Goal: Task Accomplishment & Management: Manage account settings

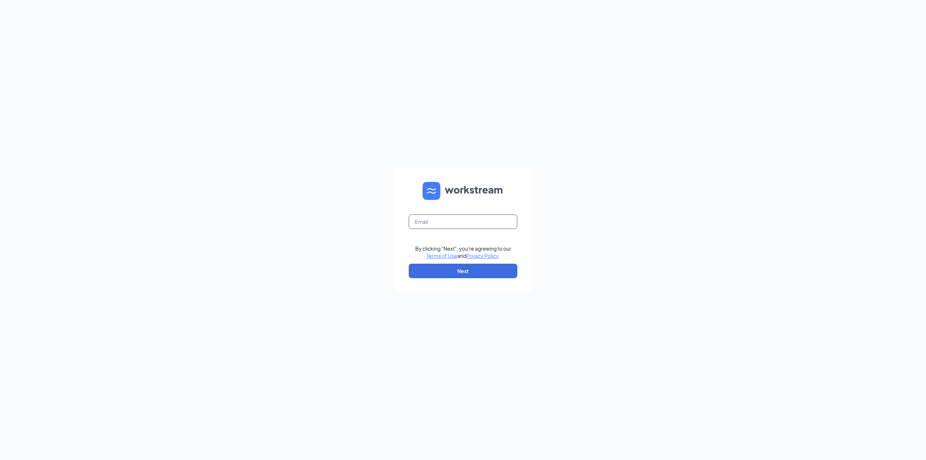
click at [436, 218] on input "text" at bounding box center [463, 221] width 109 height 14
type input "gjackels@outlook.com"
click at [443, 274] on button "Next" at bounding box center [463, 271] width 109 height 14
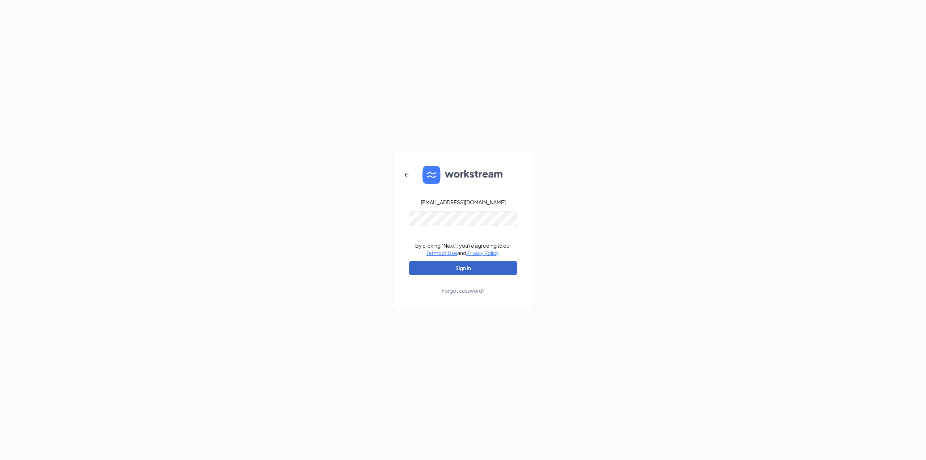
click at [462, 266] on button "Sign In" at bounding box center [463, 268] width 109 height 14
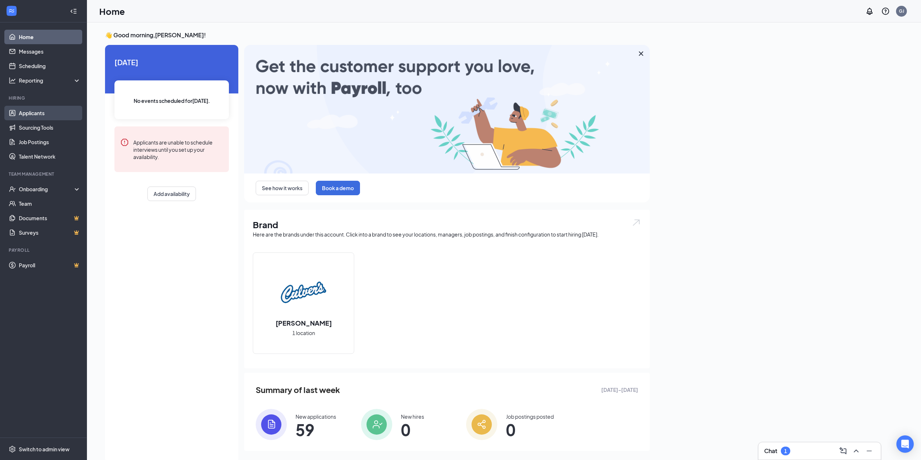
click at [43, 110] on link "Applicants" at bounding box center [50, 113] width 62 height 14
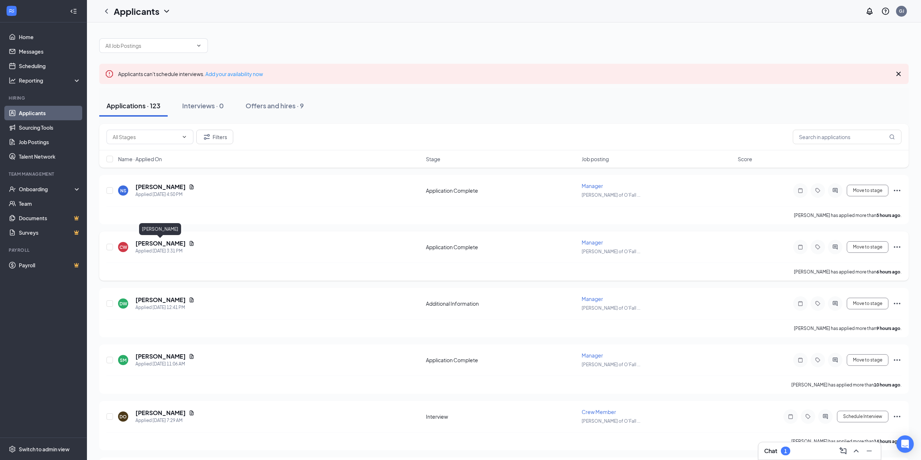
click at [166, 240] on h5 "[PERSON_NAME]" at bounding box center [160, 243] width 50 height 8
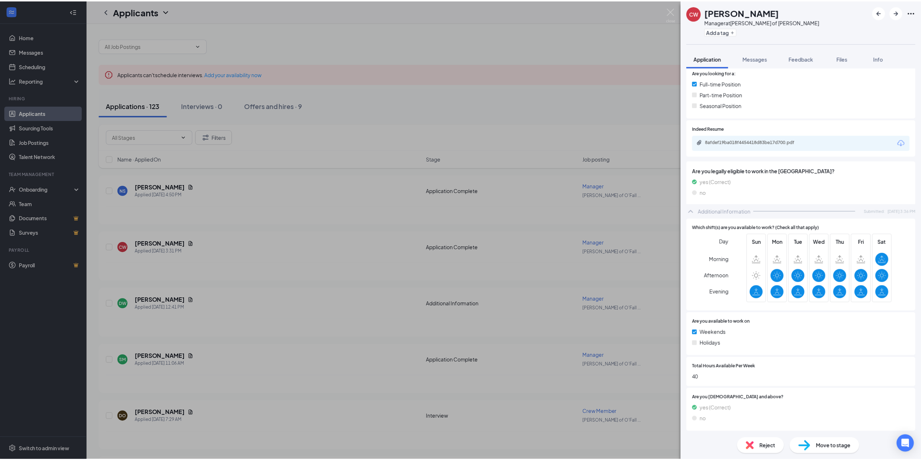
scroll to position [156, 0]
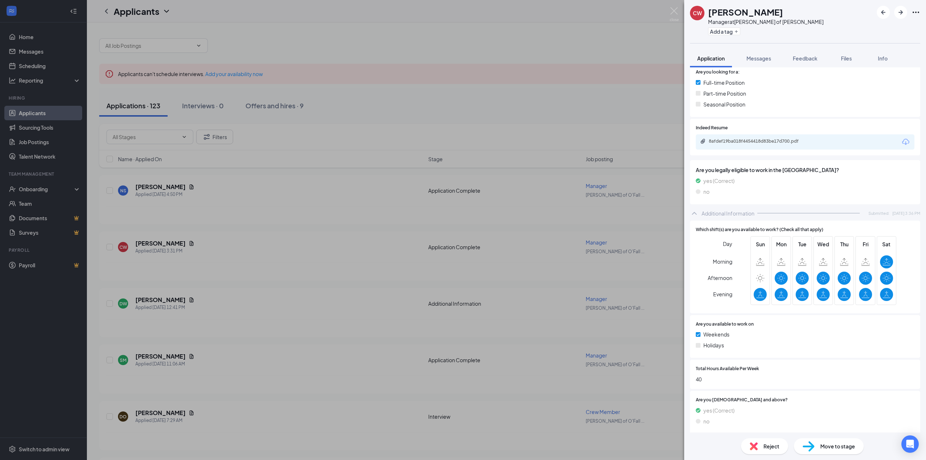
click at [397, 230] on div "CW [PERSON_NAME] Manager at [PERSON_NAME] of [PERSON_NAME] Add a tag Applicatio…" at bounding box center [463, 230] width 926 height 460
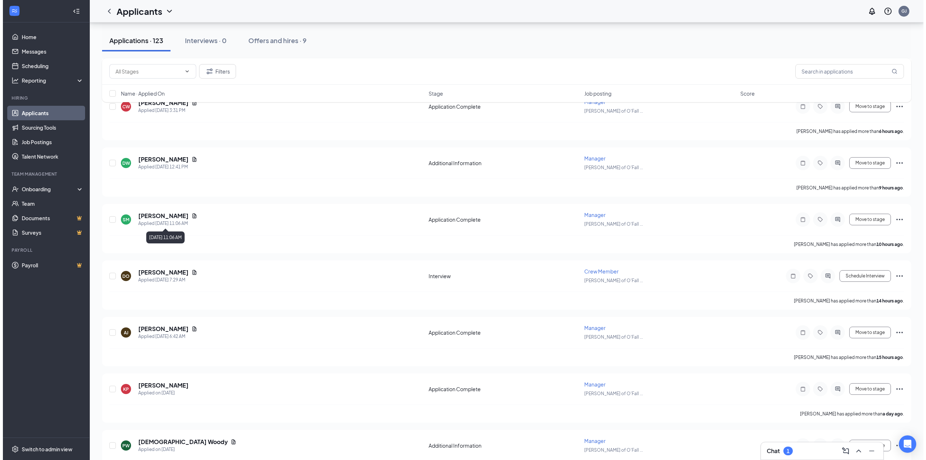
scroll to position [145, 0]
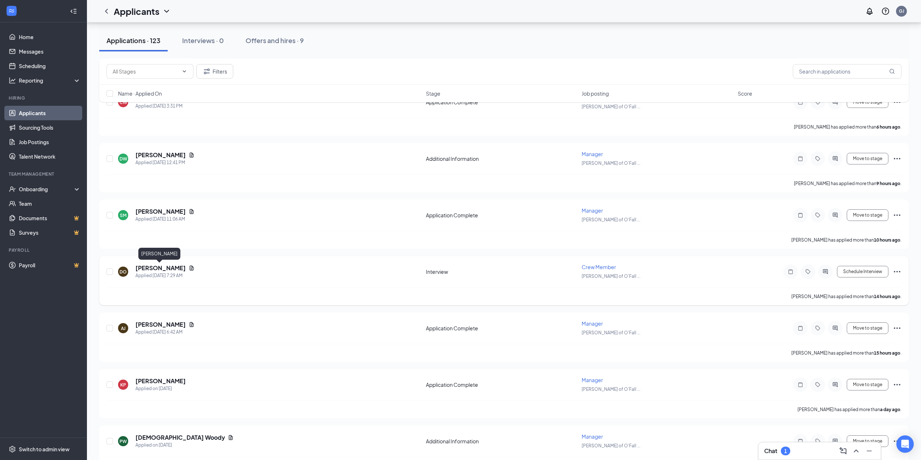
click at [154, 269] on h5 "[PERSON_NAME]" at bounding box center [160, 268] width 50 height 8
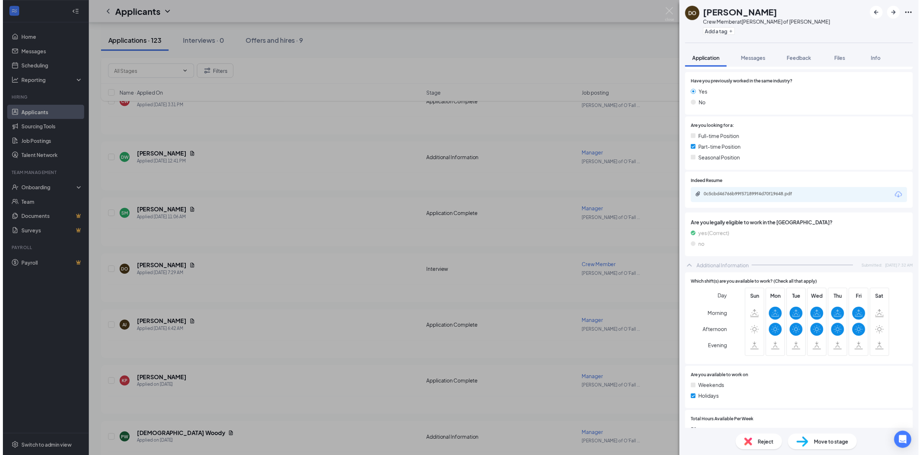
scroll to position [83, 0]
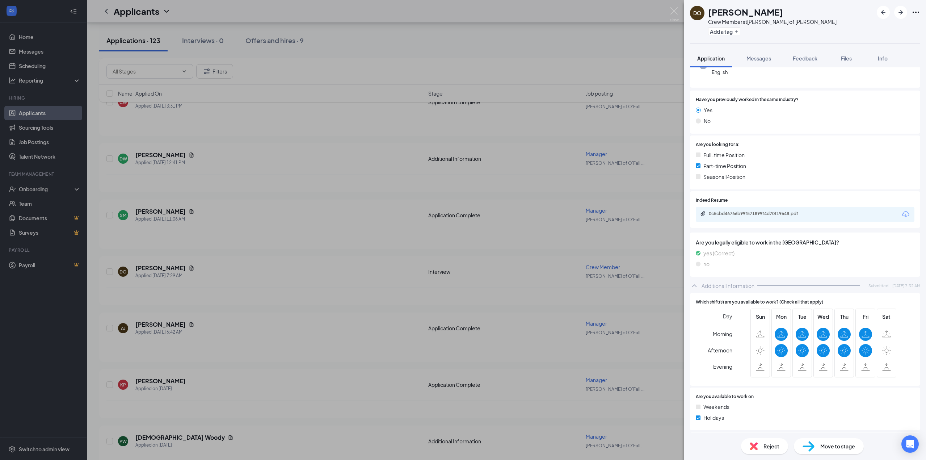
click at [744, 212] on div "0c5cbd46766b99f571899f4d70f19648.pdf" at bounding box center [759, 214] width 101 height 6
click at [222, 221] on div "DO [PERSON_NAME] Crew Member at [PERSON_NAME] of [PERSON_NAME] Add a tag Applic…" at bounding box center [463, 230] width 926 height 460
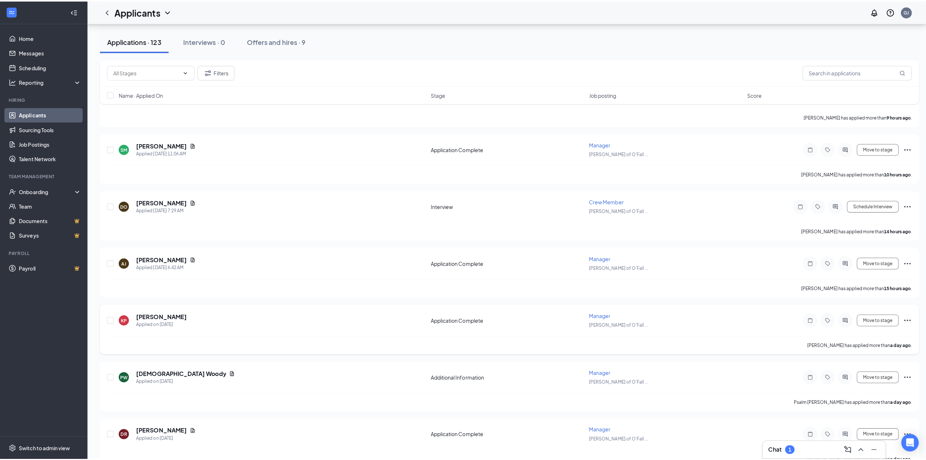
scroll to position [217, 0]
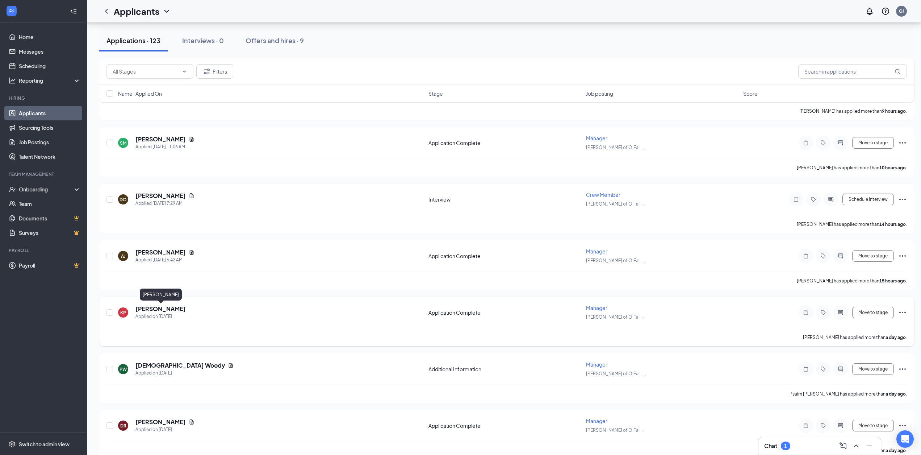
click at [176, 310] on h5 "[PERSON_NAME]" at bounding box center [160, 309] width 50 height 8
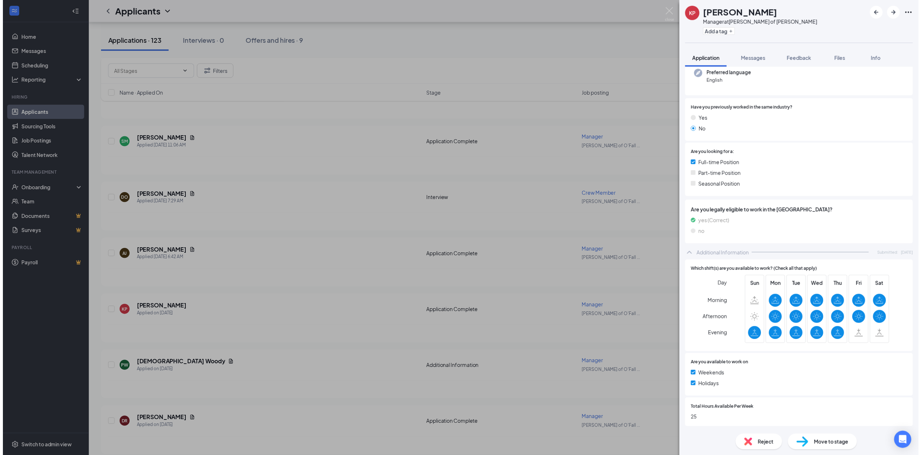
scroll to position [120, 0]
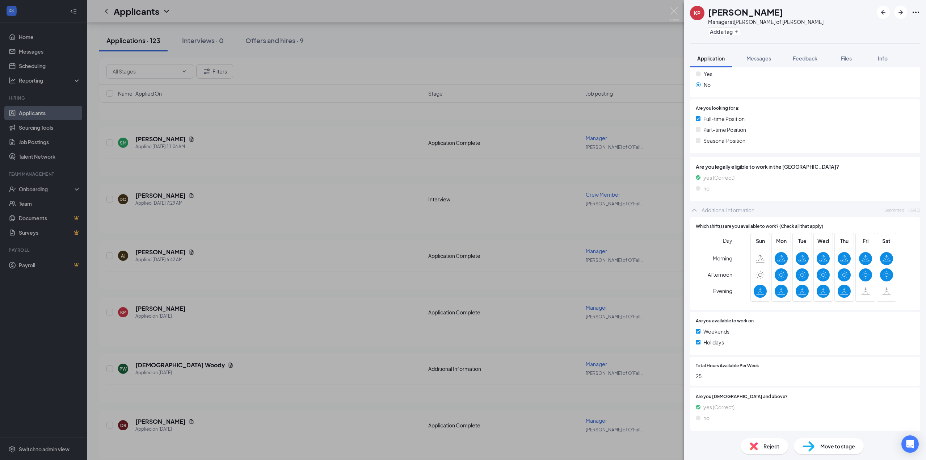
click at [411, 267] on div "KP [PERSON_NAME] Manager at [PERSON_NAME] of [PERSON_NAME] Add a tag Applicatio…" at bounding box center [463, 230] width 926 height 460
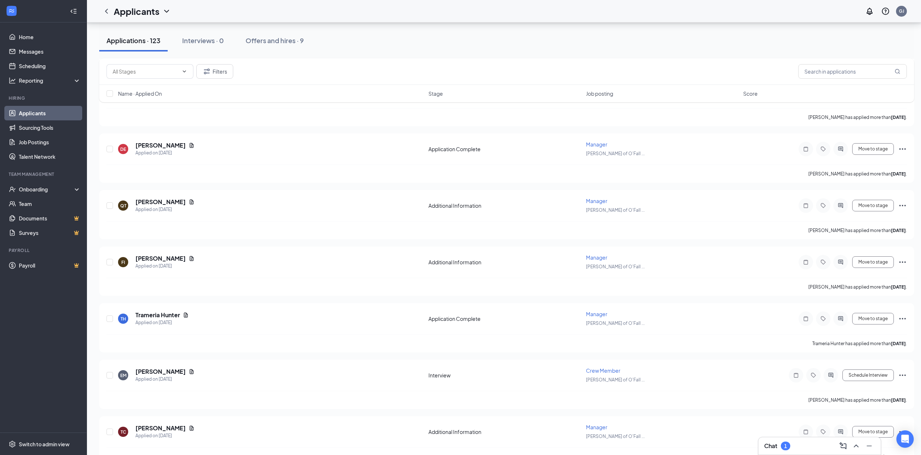
scroll to position [724, 0]
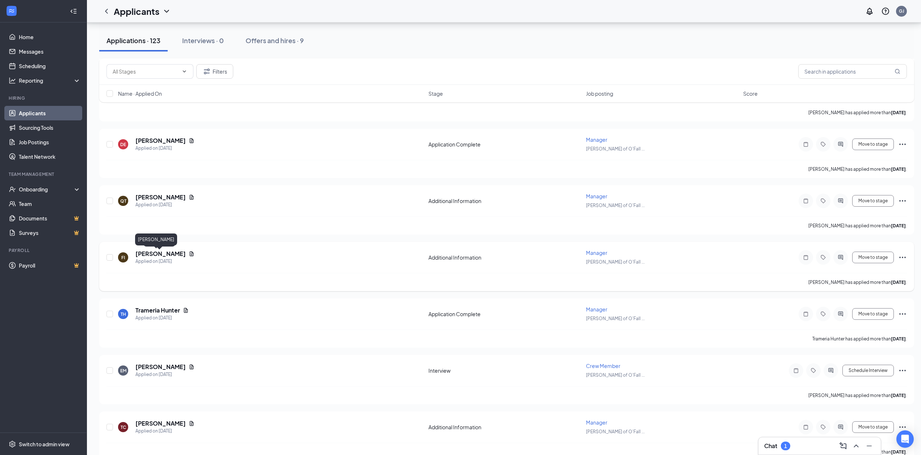
click at [151, 251] on h5 "[PERSON_NAME]" at bounding box center [160, 254] width 50 height 8
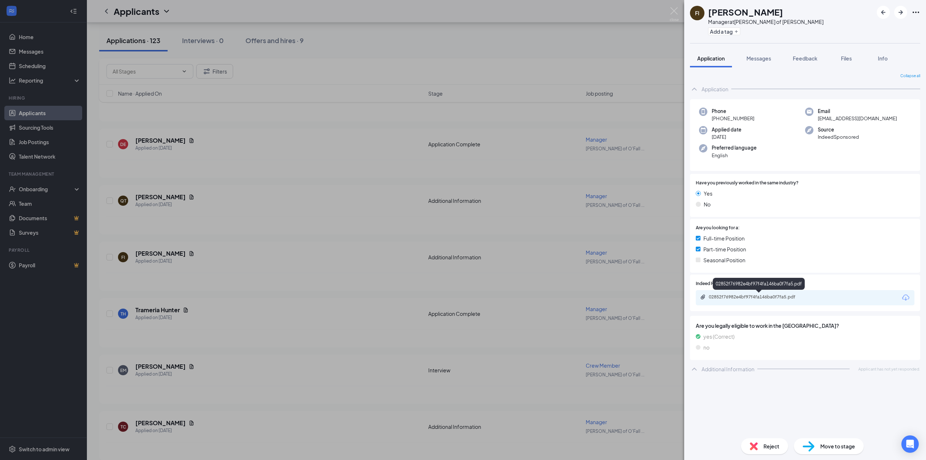
click at [761, 295] on div "02852f76982e4bf97f4fa146ba0f7fa5.pdf" at bounding box center [759, 297] width 101 height 6
click at [158, 246] on div "FI [PERSON_NAME] Manager at [PERSON_NAME] of [PERSON_NAME] Add a tag Applicatio…" at bounding box center [463, 230] width 926 height 460
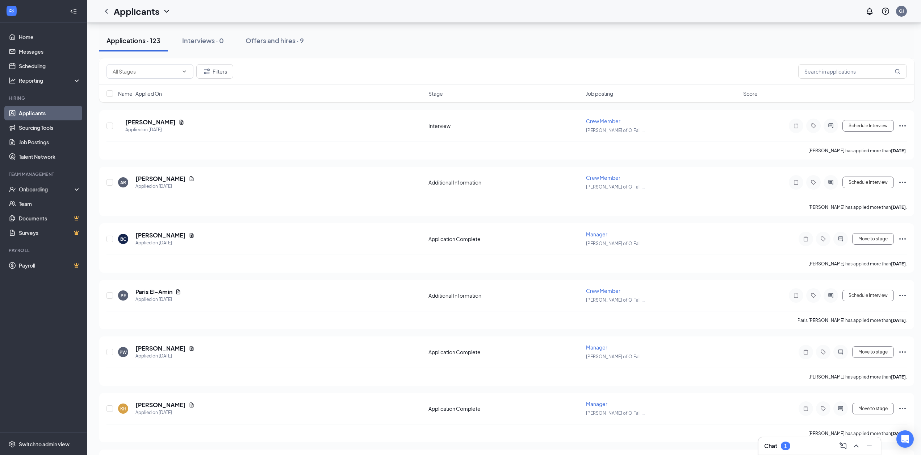
scroll to position [1340, 0]
